Goal: Browse casually: Explore the website without a specific task or goal

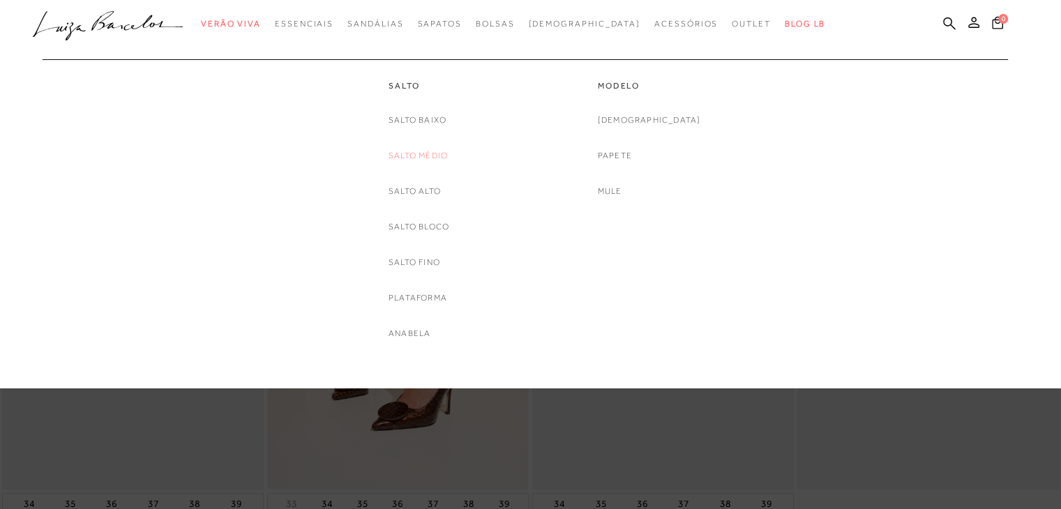
click at [429, 149] on link "Salto Médio" at bounding box center [418, 156] width 59 height 15
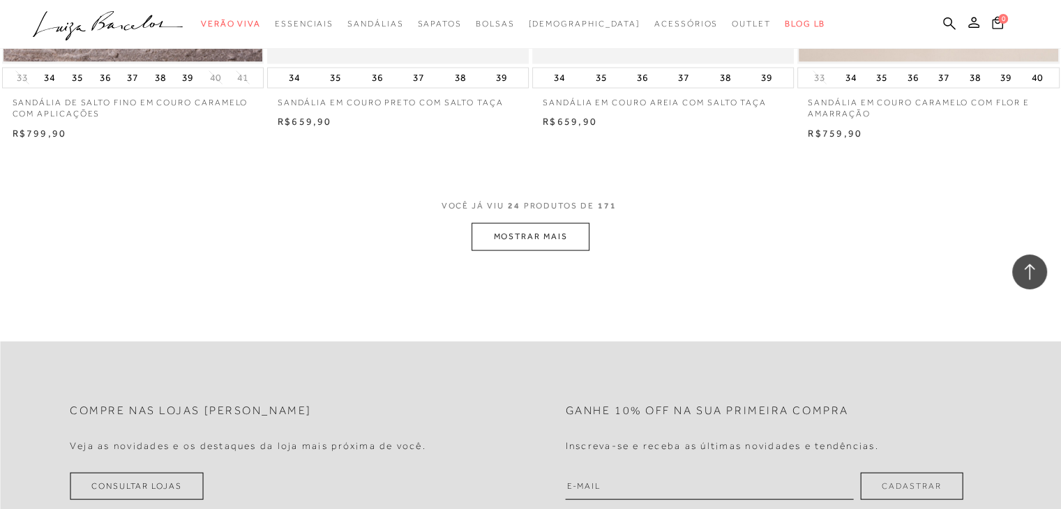
scroll to position [2846, 0]
click at [552, 238] on button "MOSTRAR MAIS" at bounding box center [530, 235] width 117 height 27
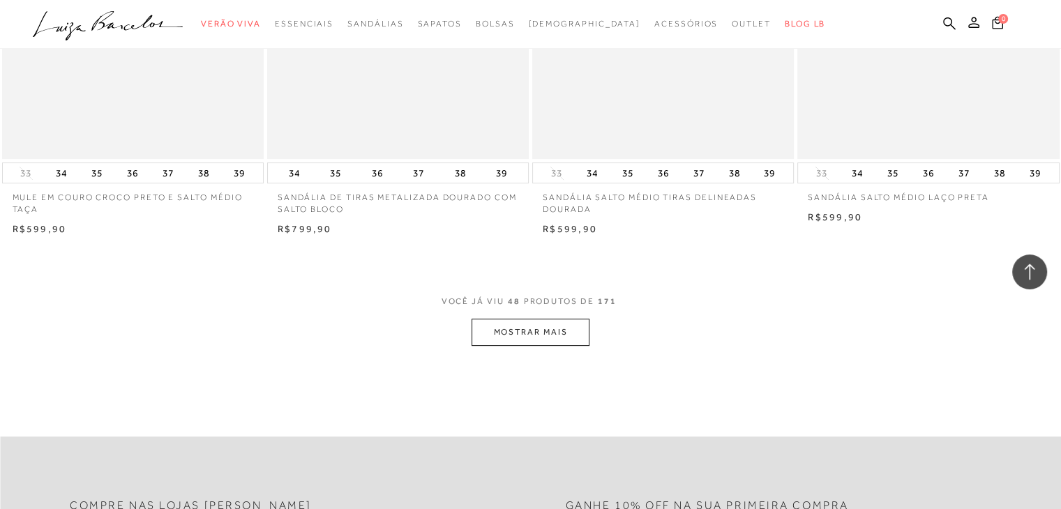
scroll to position [5724, 0]
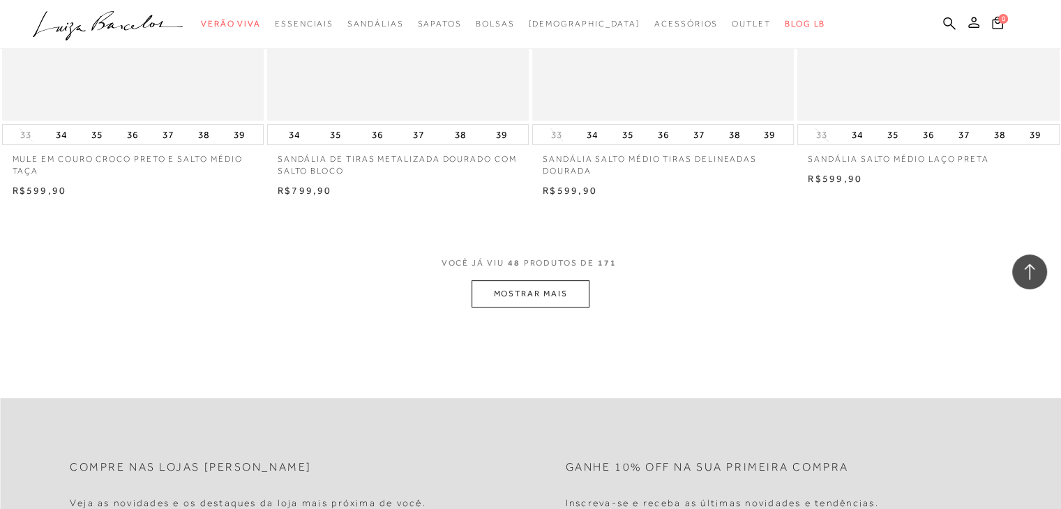
click at [507, 281] on button "MOSTRAR MAIS" at bounding box center [530, 294] width 117 height 27
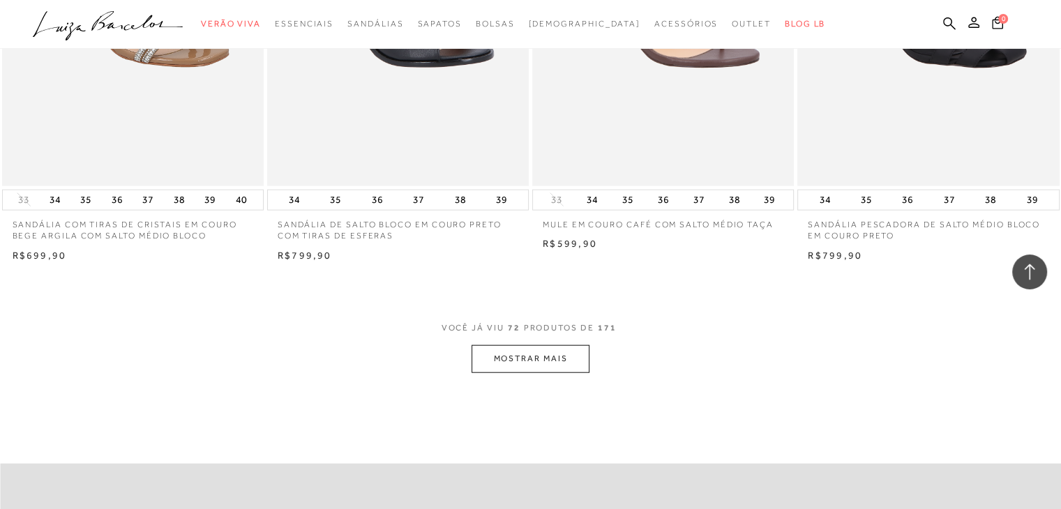
scroll to position [8624, 0]
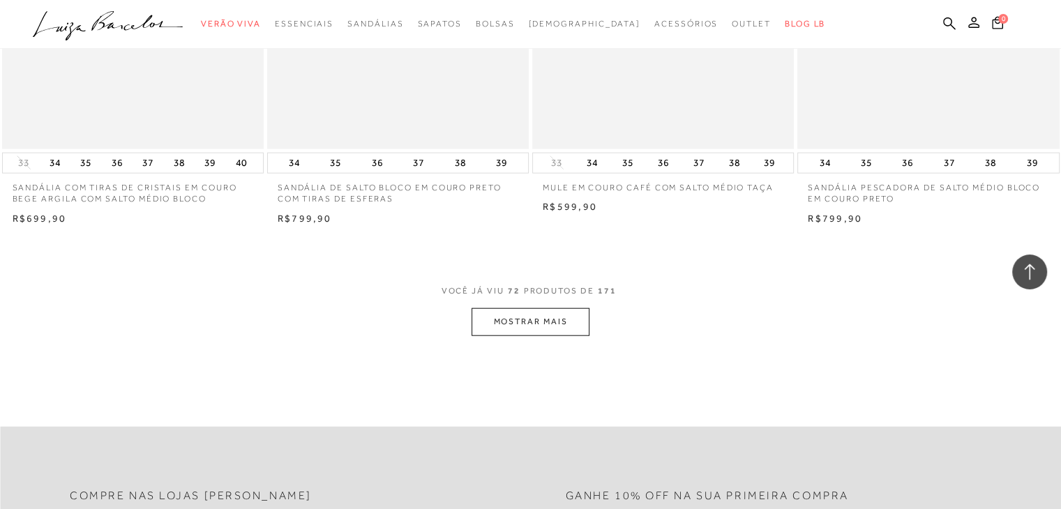
click at [561, 315] on button "MOSTRAR MAIS" at bounding box center [530, 321] width 117 height 27
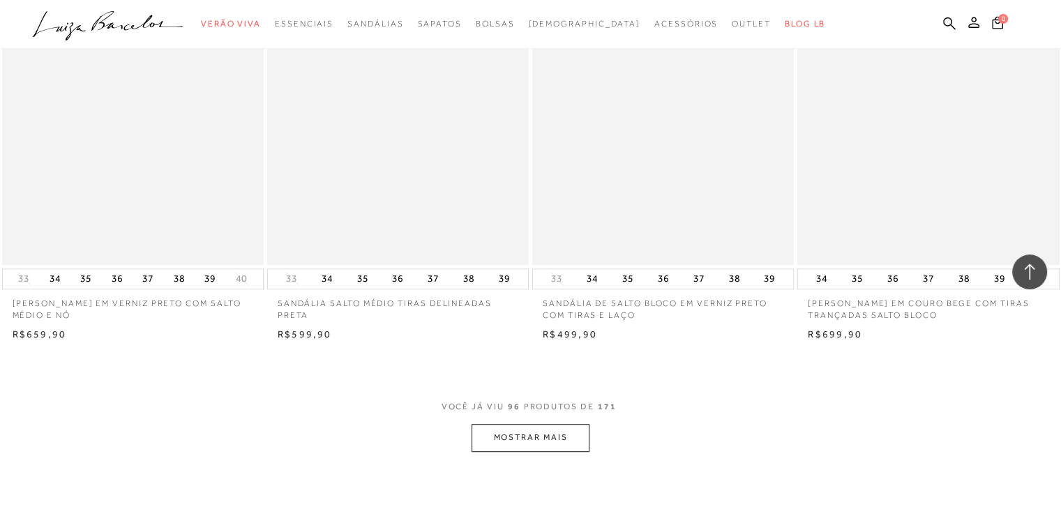
scroll to position [11423, 0]
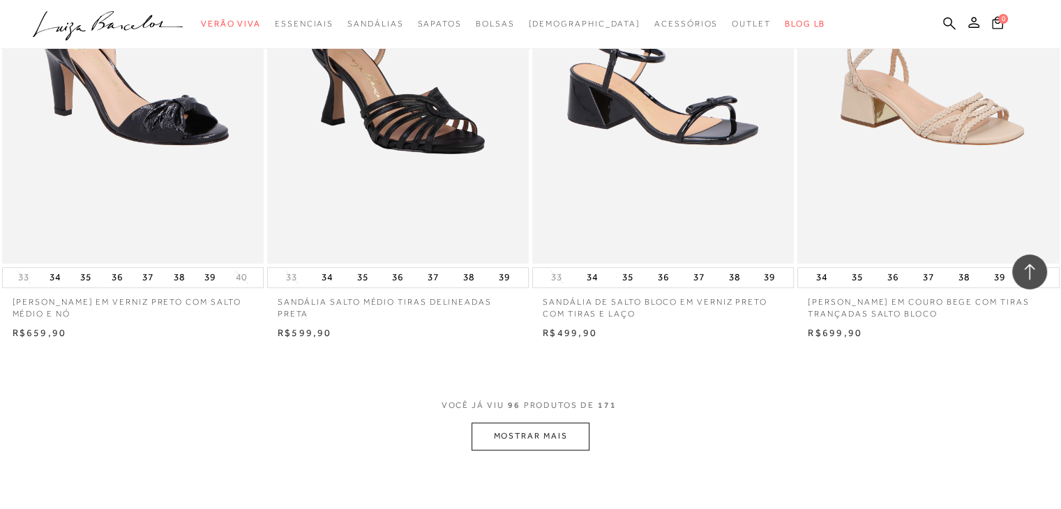
click at [533, 439] on button "MOSTRAR MAIS" at bounding box center [530, 436] width 117 height 27
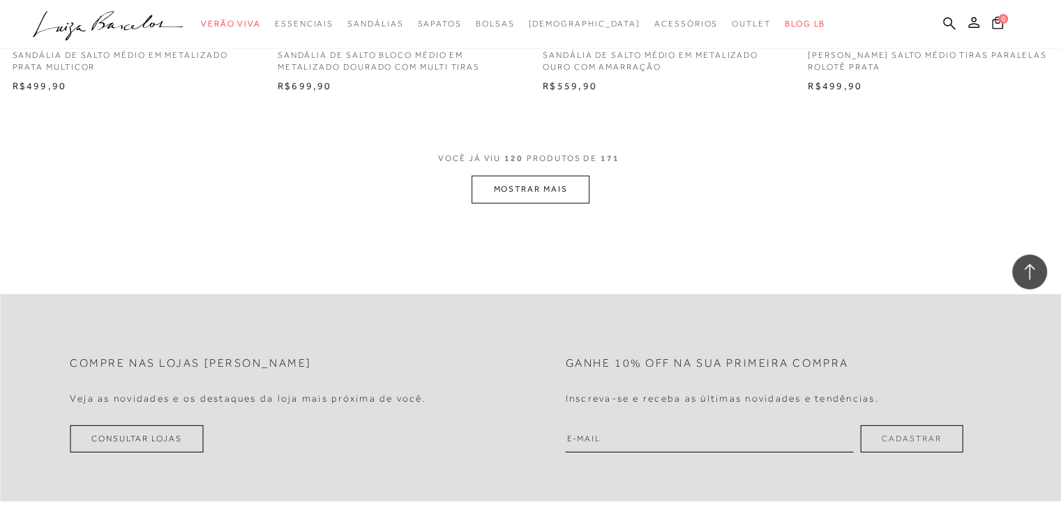
scroll to position [14595, 0]
click at [497, 182] on button "MOSTRAR MAIS" at bounding box center [530, 190] width 117 height 27
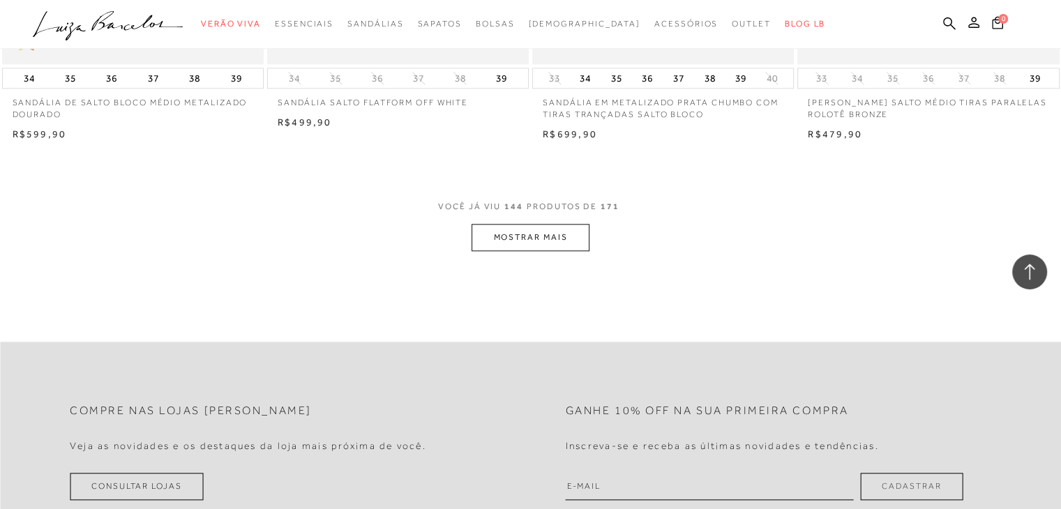
scroll to position [17503, 0]
click at [500, 239] on button "MOSTRAR MAIS" at bounding box center [530, 239] width 117 height 27
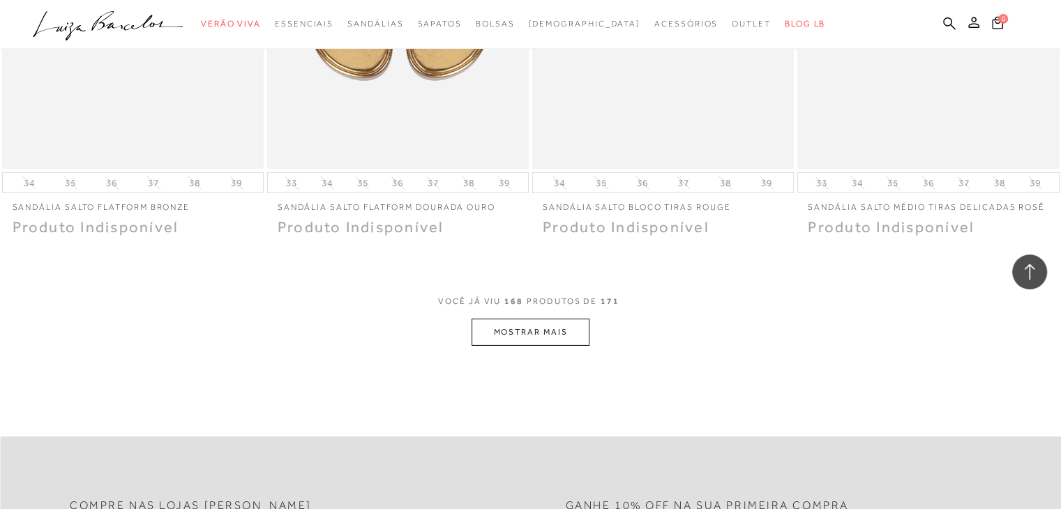
scroll to position [20335, 0]
click at [546, 329] on button "MOSTRAR MAIS" at bounding box center [530, 333] width 117 height 27
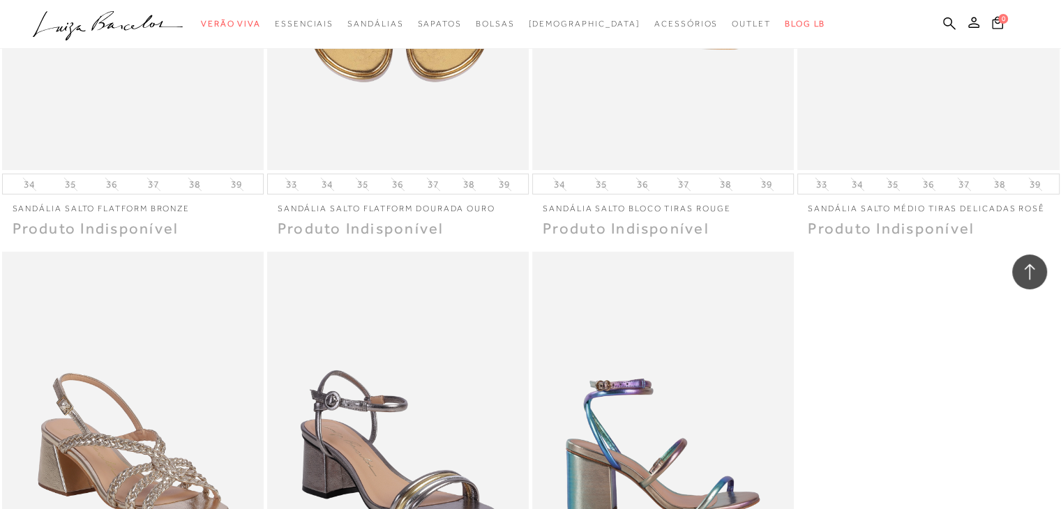
scroll to position [20741, 0]
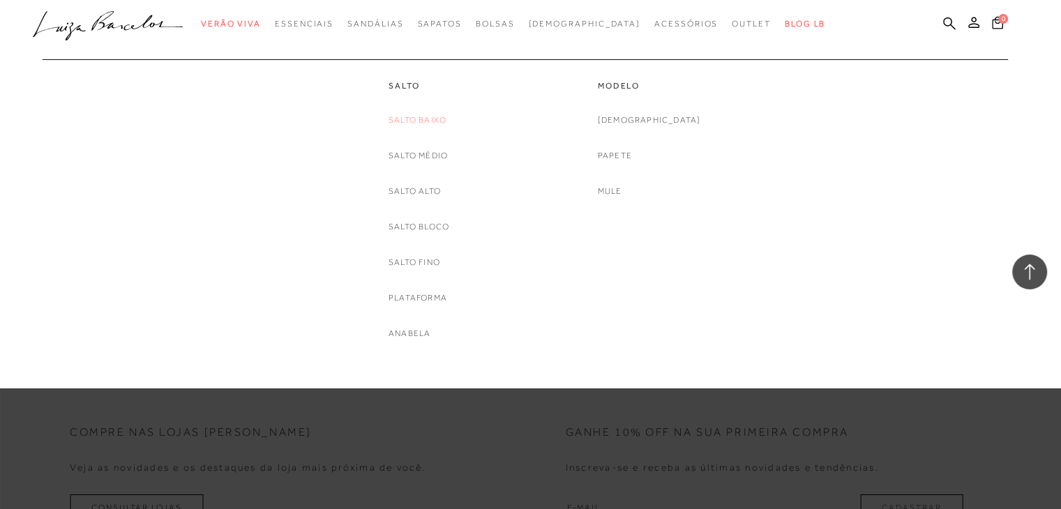
click at [412, 119] on link "Salto Baixo" at bounding box center [418, 120] width 58 height 15
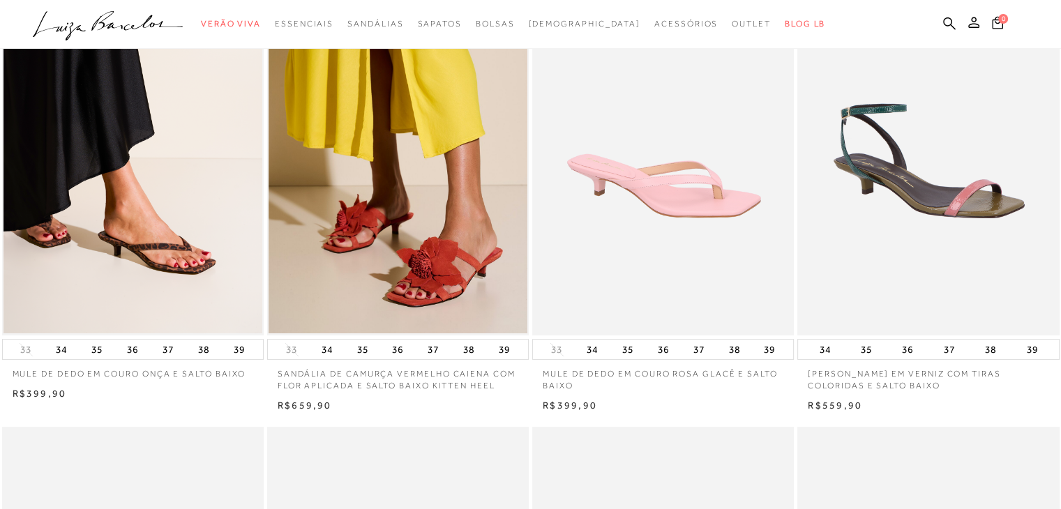
scroll to position [156, 0]
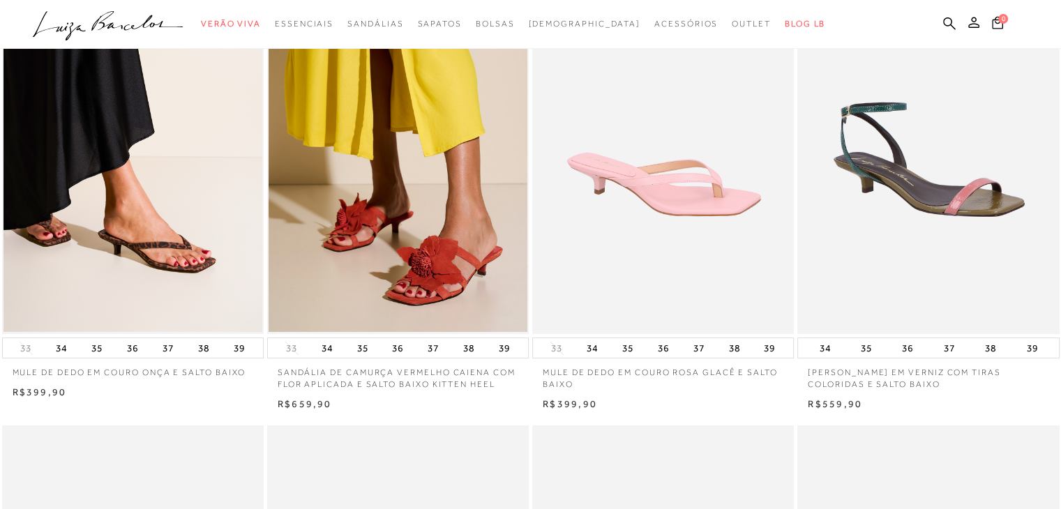
click at [2, 344] on div "33 34 35 36 37 38 39" at bounding box center [133, 348] width 262 height 21
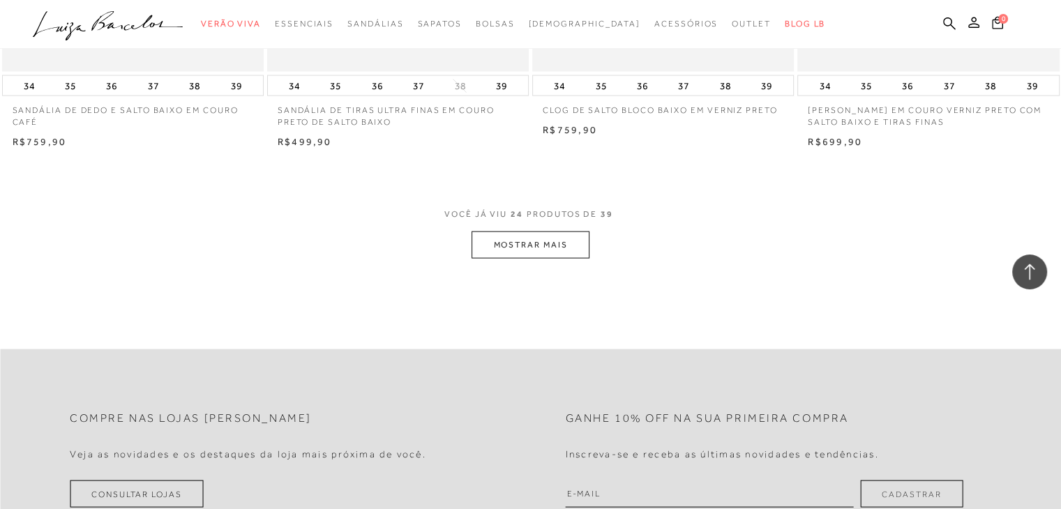
scroll to position [2850, 0]
click at [500, 246] on button "MOSTRAR MAIS" at bounding box center [530, 243] width 117 height 27
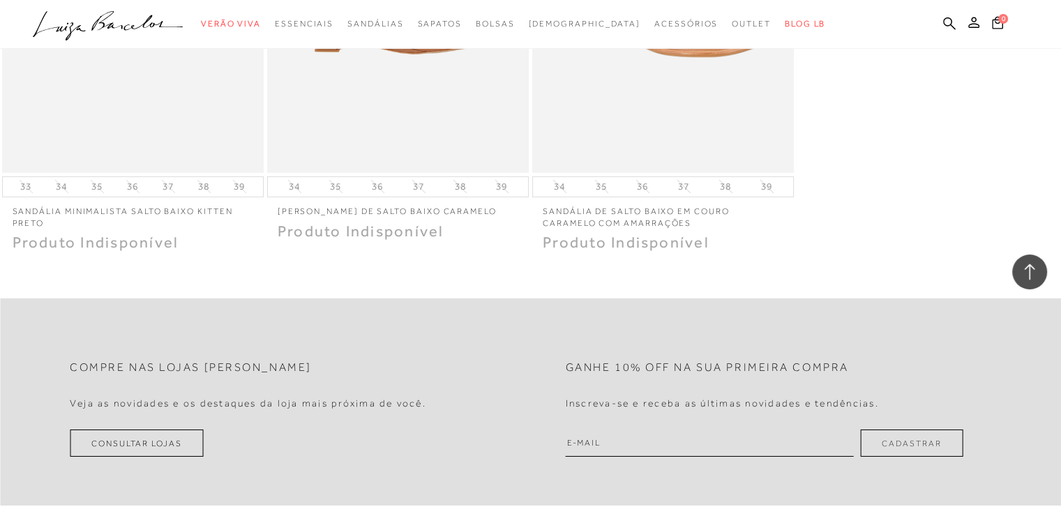
scroll to position [4684, 0]
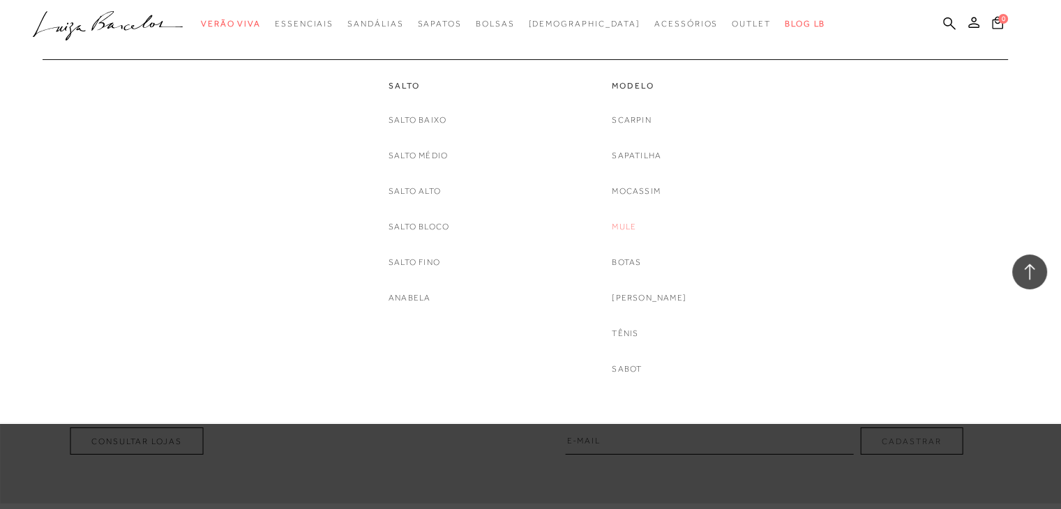
click at [636, 227] on link "Mule" at bounding box center [624, 227] width 24 height 15
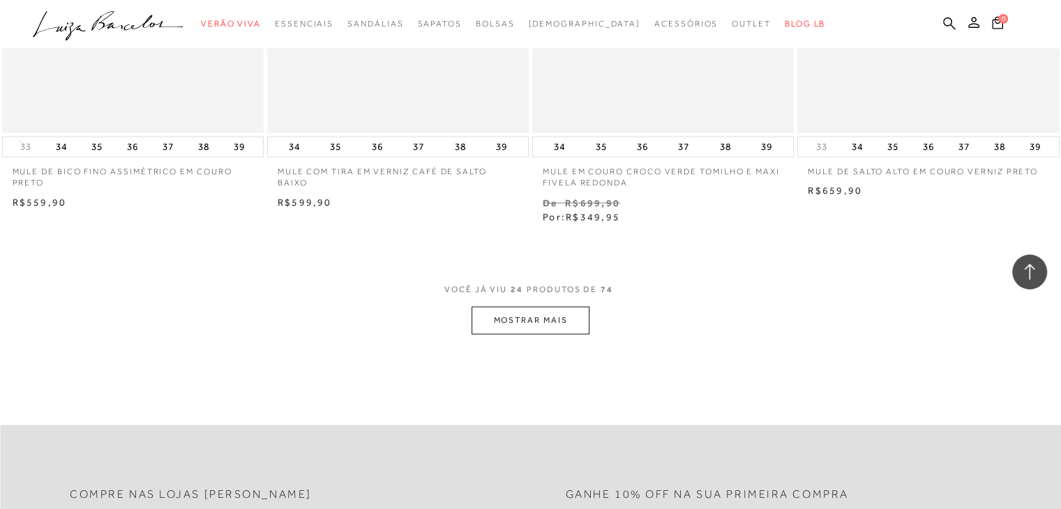
scroll to position [2822, 0]
click at [569, 313] on button "MOSTRAR MAIS" at bounding box center [530, 317] width 117 height 27
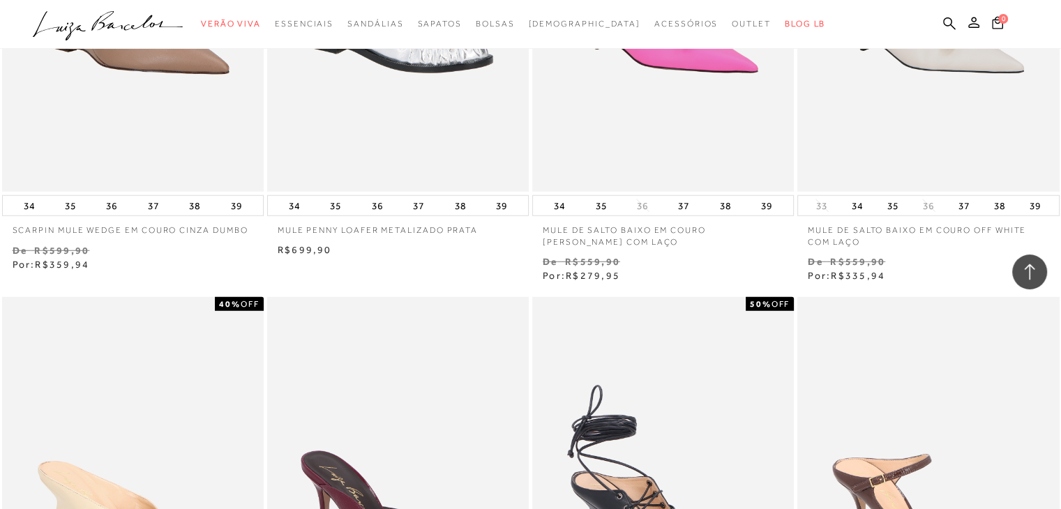
scroll to position [3756, 0]
drag, startPoint x: 0, startPoint y: 311, endPoint x: 0, endPoint y: 463, distance: 152.1
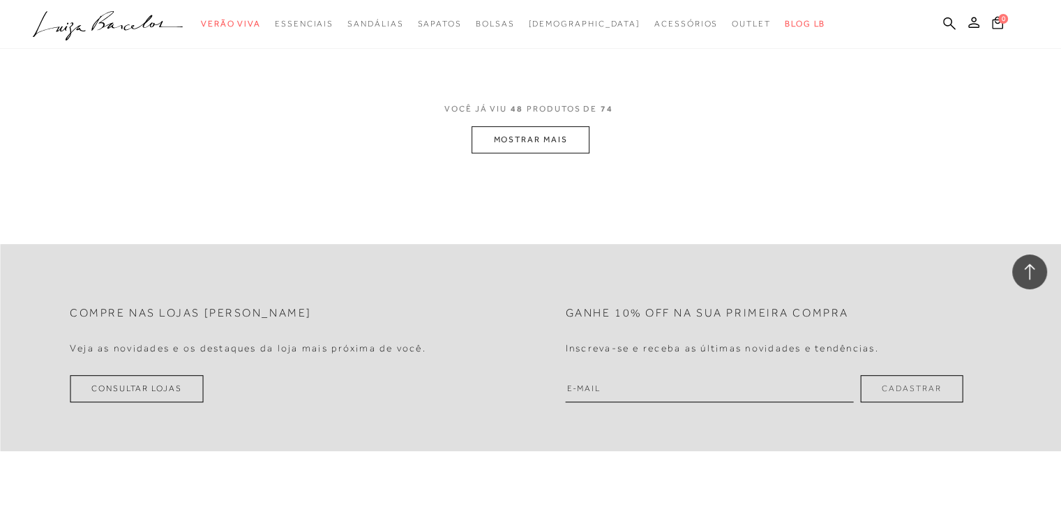
scroll to position [5989, 0]
click at [526, 149] on button "MOSTRAR MAIS" at bounding box center [530, 141] width 117 height 27
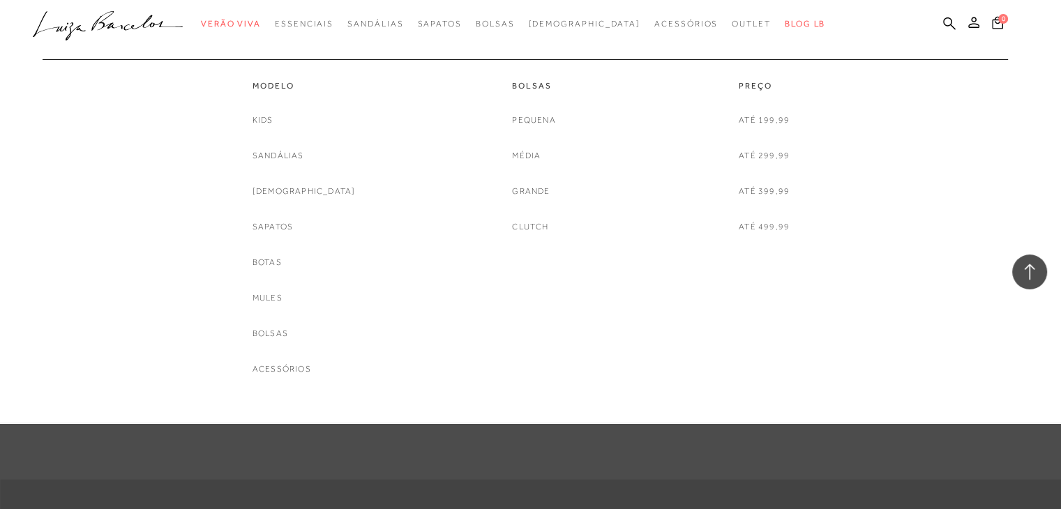
scroll to position [8730, 0]
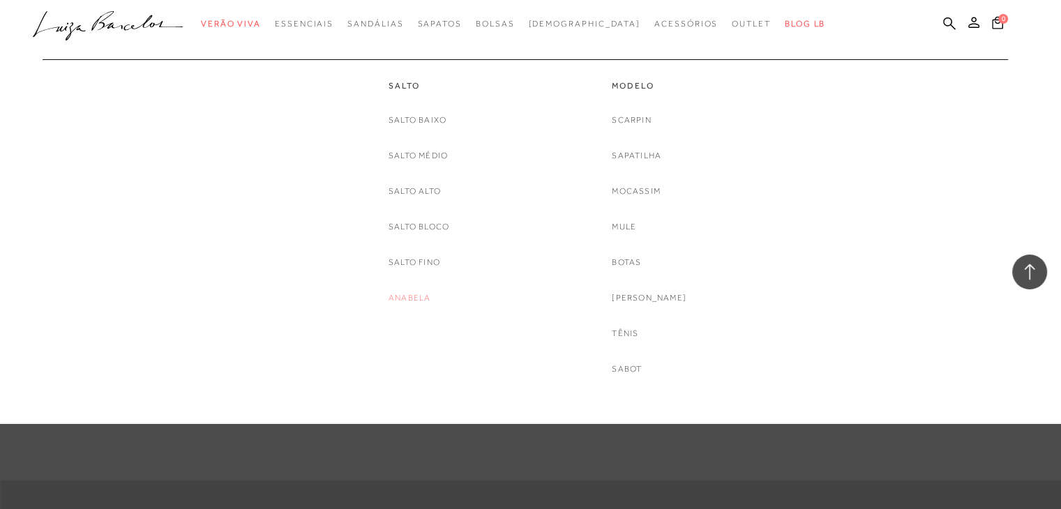
click at [415, 294] on link "Anabela" at bounding box center [410, 298] width 42 height 15
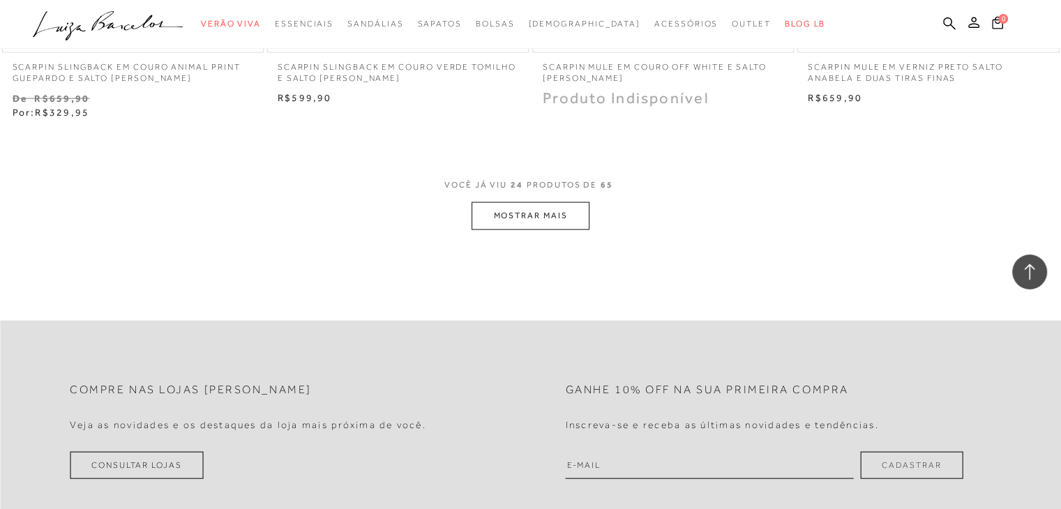
scroll to position [2995, 0]
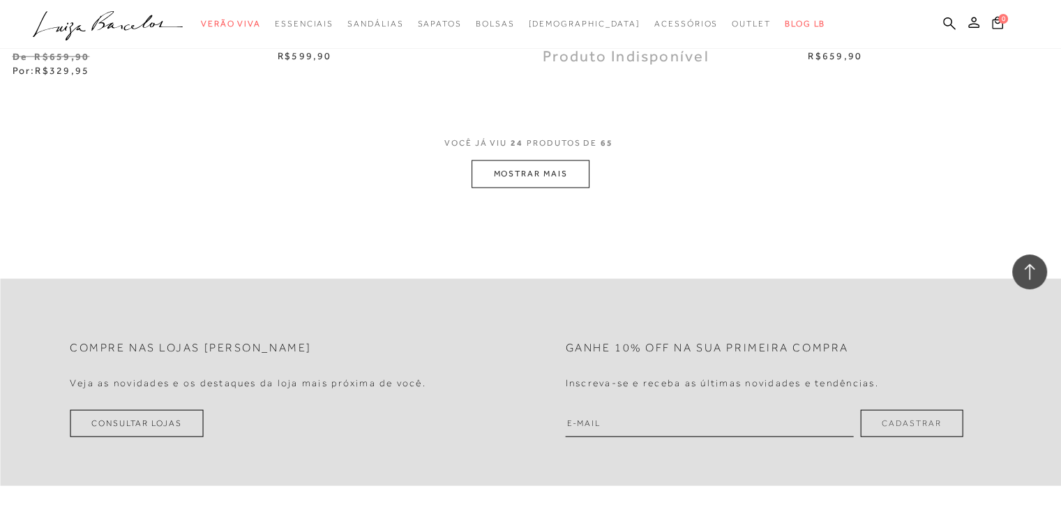
click at [539, 165] on button "MOSTRAR MAIS" at bounding box center [530, 173] width 117 height 27
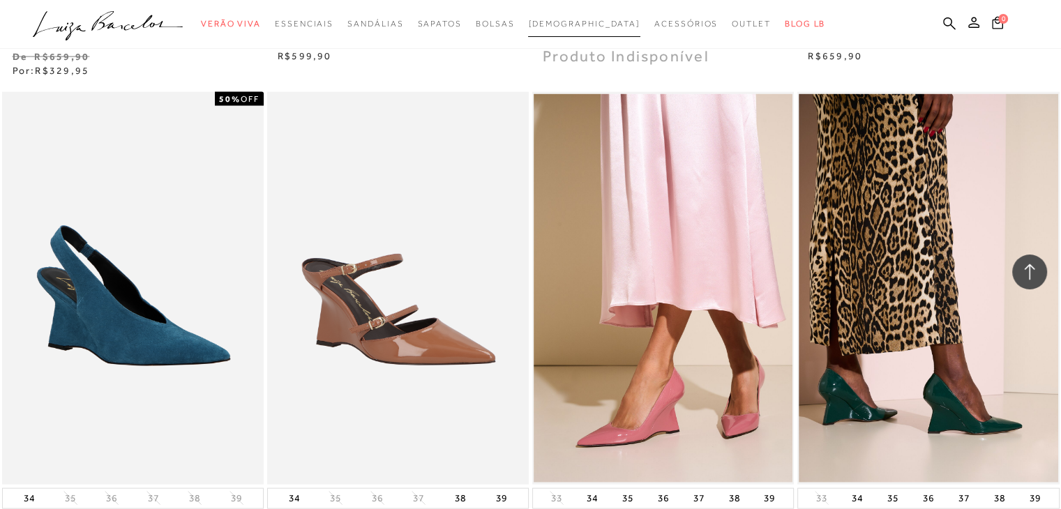
click at [576, 26] on span "[DEMOGRAPHIC_DATA]" at bounding box center [584, 24] width 112 height 10
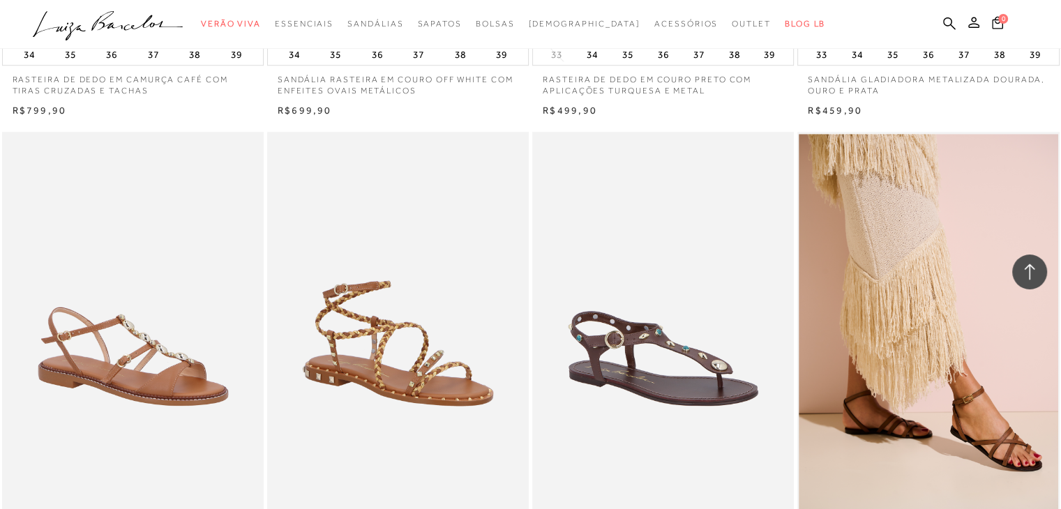
scroll to position [1449, 0]
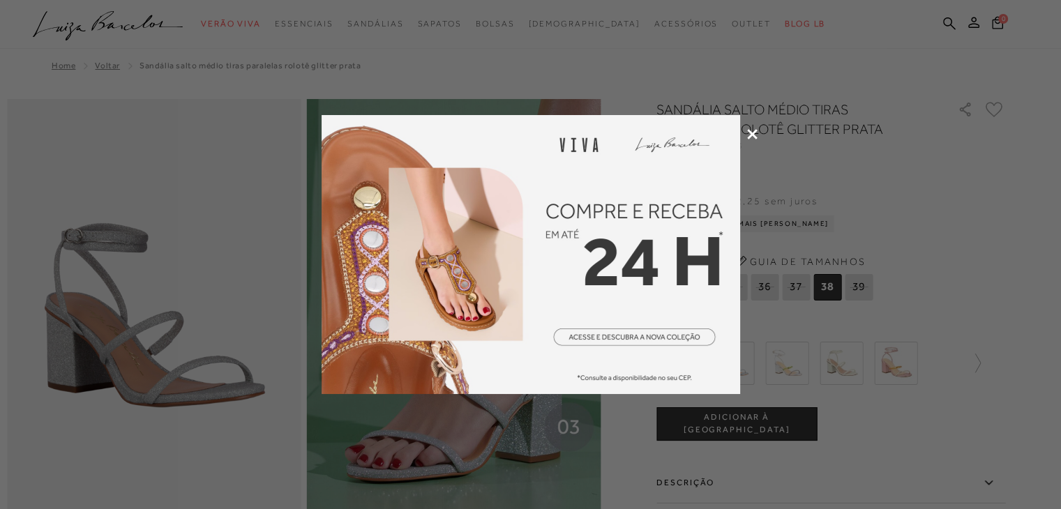
click at [752, 140] on div at bounding box center [530, 254] width 1061 height 509
click at [752, 137] on icon at bounding box center [752, 134] width 10 height 10
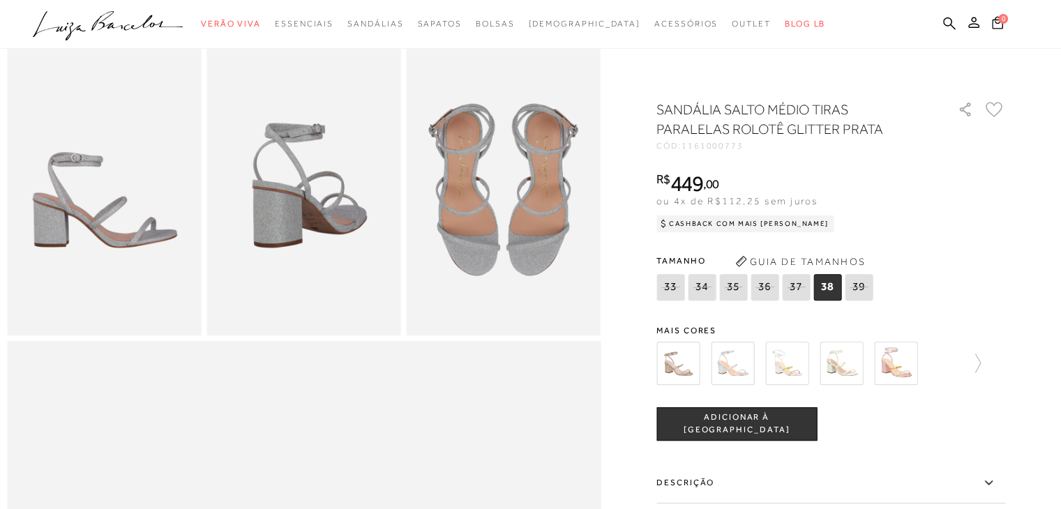
scroll to position [501, 0]
click at [528, 251] on img at bounding box center [504, 190] width 194 height 291
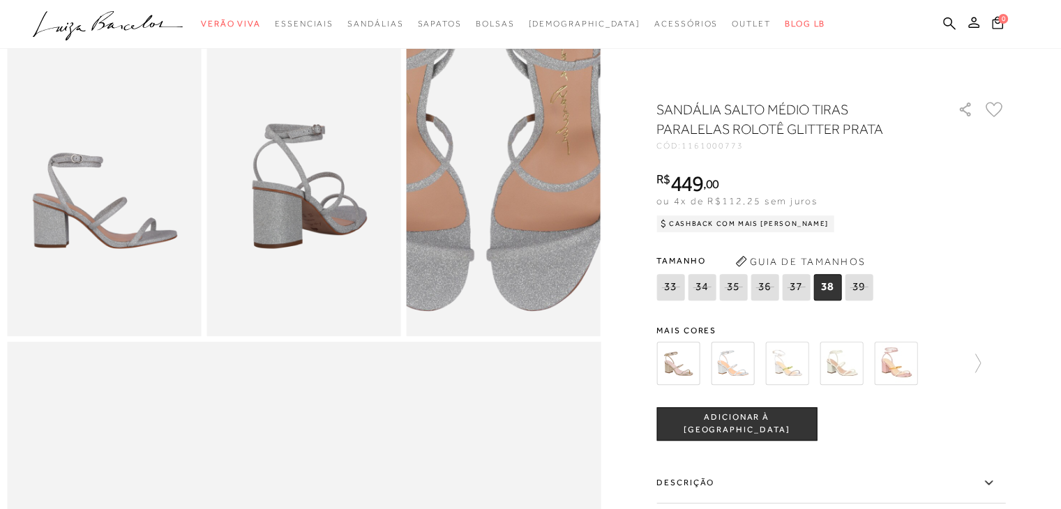
click at [530, 252] on img at bounding box center [481, 140] width 389 height 583
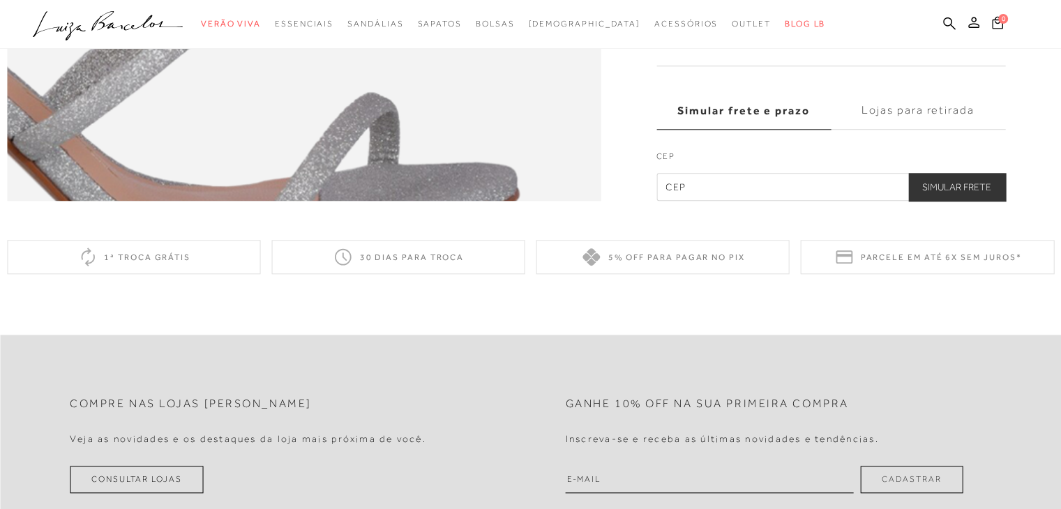
scroll to position [1539, 0]
